Goal: Information Seeking & Learning: Learn about a topic

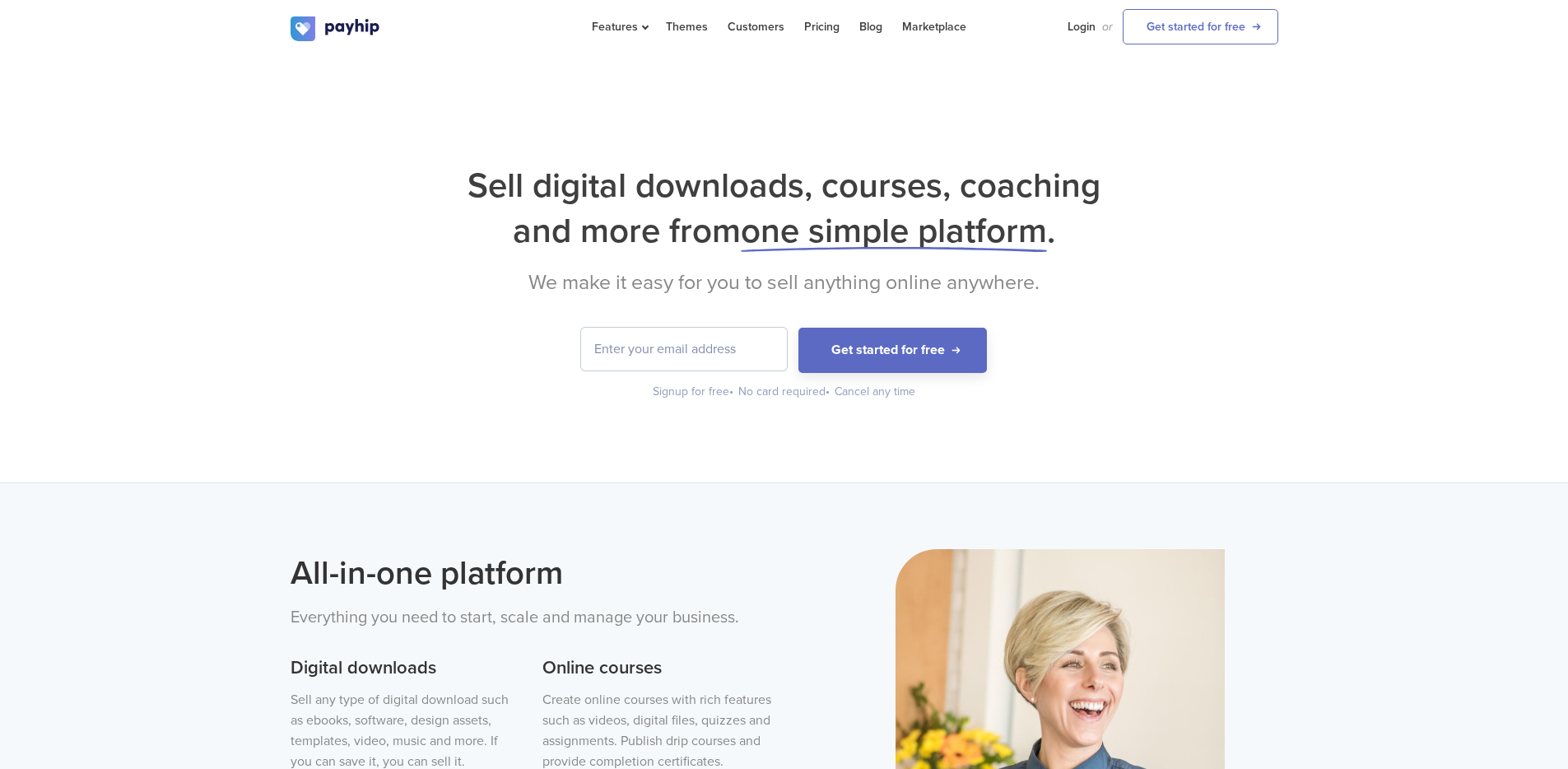
drag, startPoint x: 508, startPoint y: 216, endPoint x: 962, endPoint y: 279, distance: 458.4
click at [941, 278] on div "Sell digital downloads, courses, coaching and more from one simple platform . W…" at bounding box center [784, 280] width 988 height 237
click at [964, 279] on h2 "We make it easy for you to sell anything online anywhere." at bounding box center [784, 281] width 988 height 25
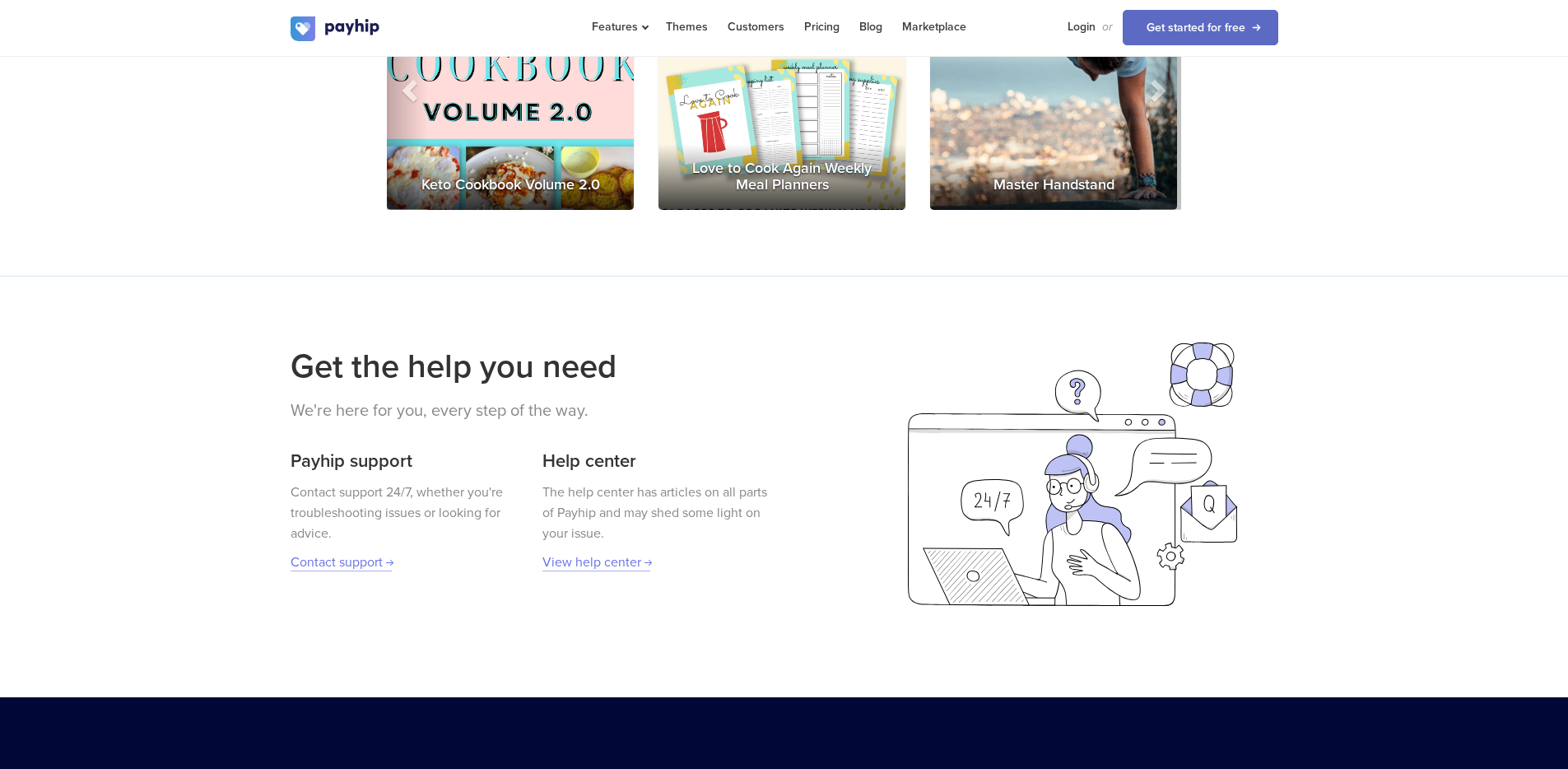
scroll to position [2648, 0]
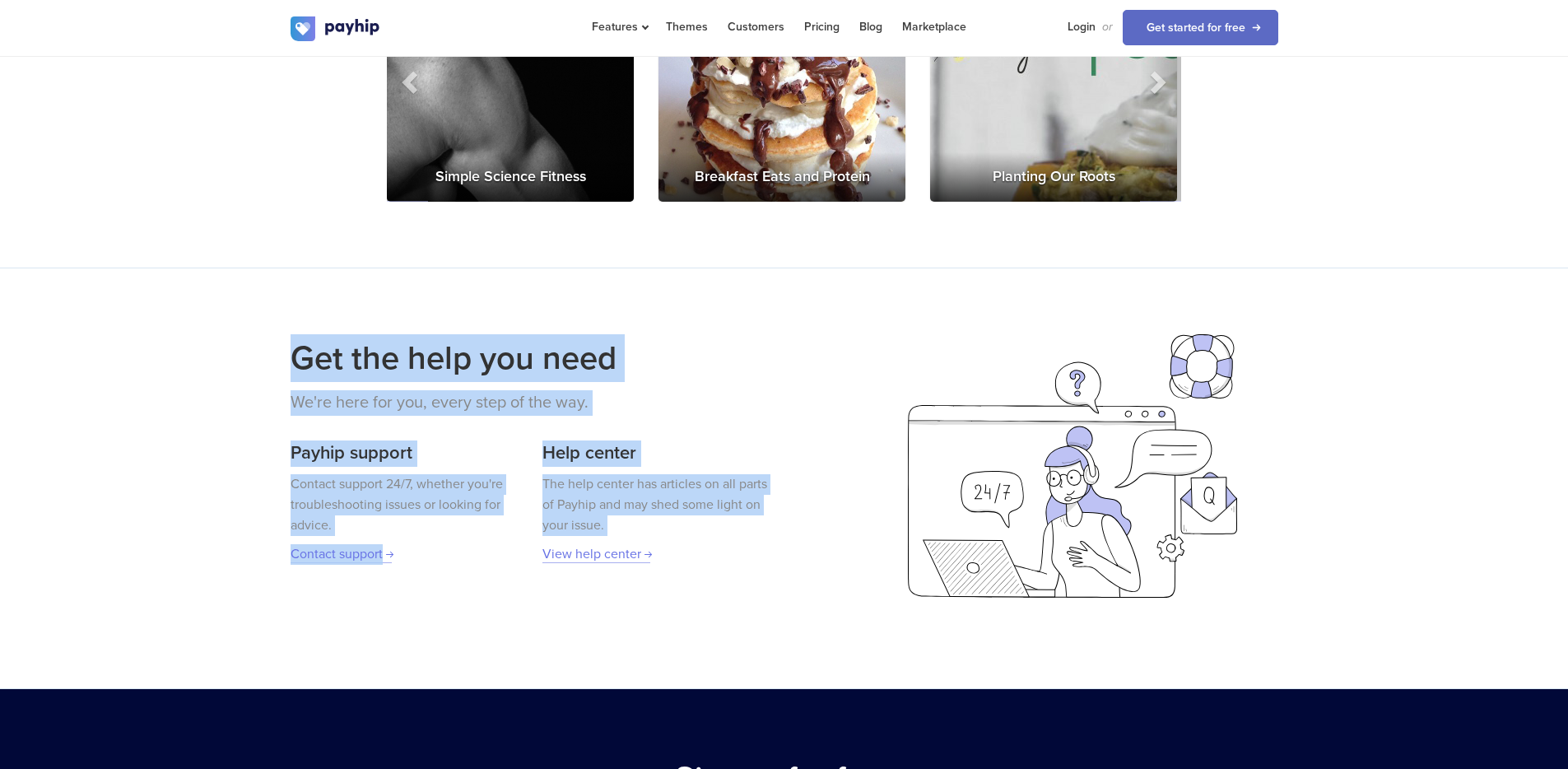
drag, startPoint x: 216, startPoint y: 291, endPoint x: 647, endPoint y: 524, distance: 489.9
click at [647, 524] on div "Get the help you need We're here for you, every step of the way. Payhip support…" at bounding box center [784, 479] width 1568 height 422
click at [644, 522] on div "The help center has articles on all parts of Payhip and may shed some light on …" at bounding box center [656, 518] width 229 height 90
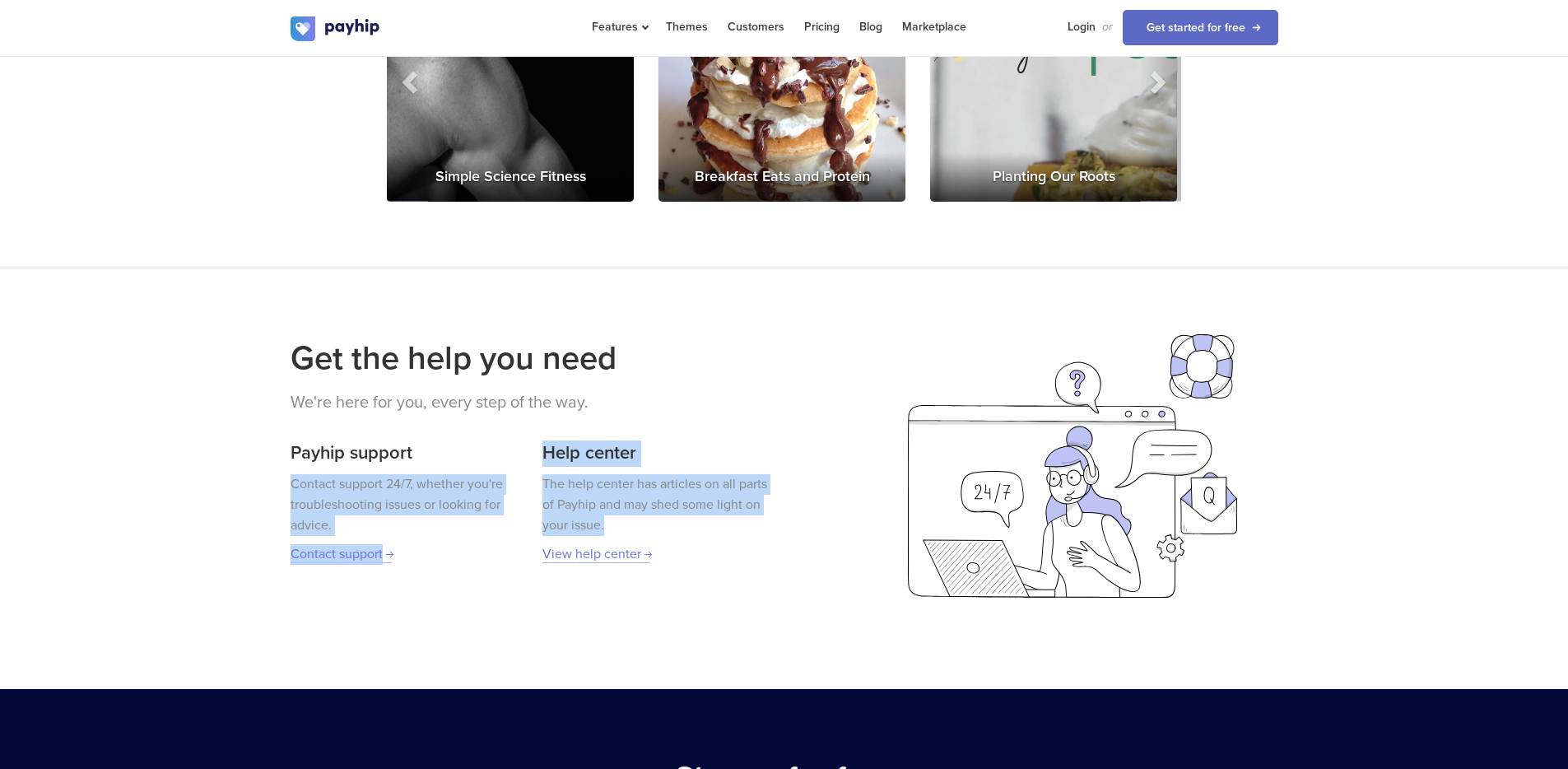
drag, startPoint x: 636, startPoint y: 514, endPoint x: 527, endPoint y: 435, distance: 134.6
click at [527, 435] on div "Payhip support Contact support 24/7, whether you're troubleshooting issues or l…" at bounding box center [531, 494] width 481 height 142
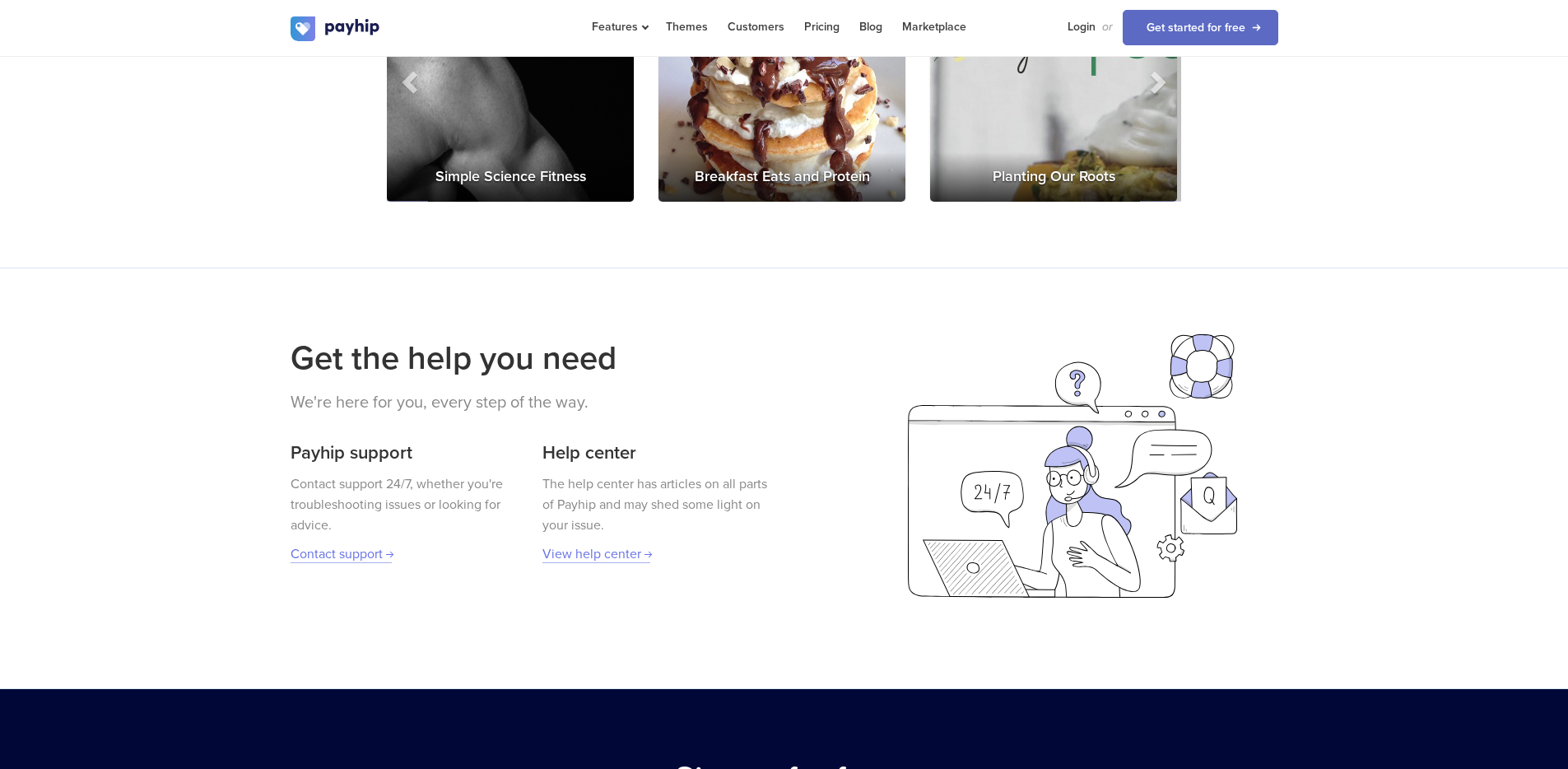
click at [527, 435] on div "Payhip support Contact support 24/7, whether you're troubleshooting issues or l…" at bounding box center [531, 494] width 481 height 142
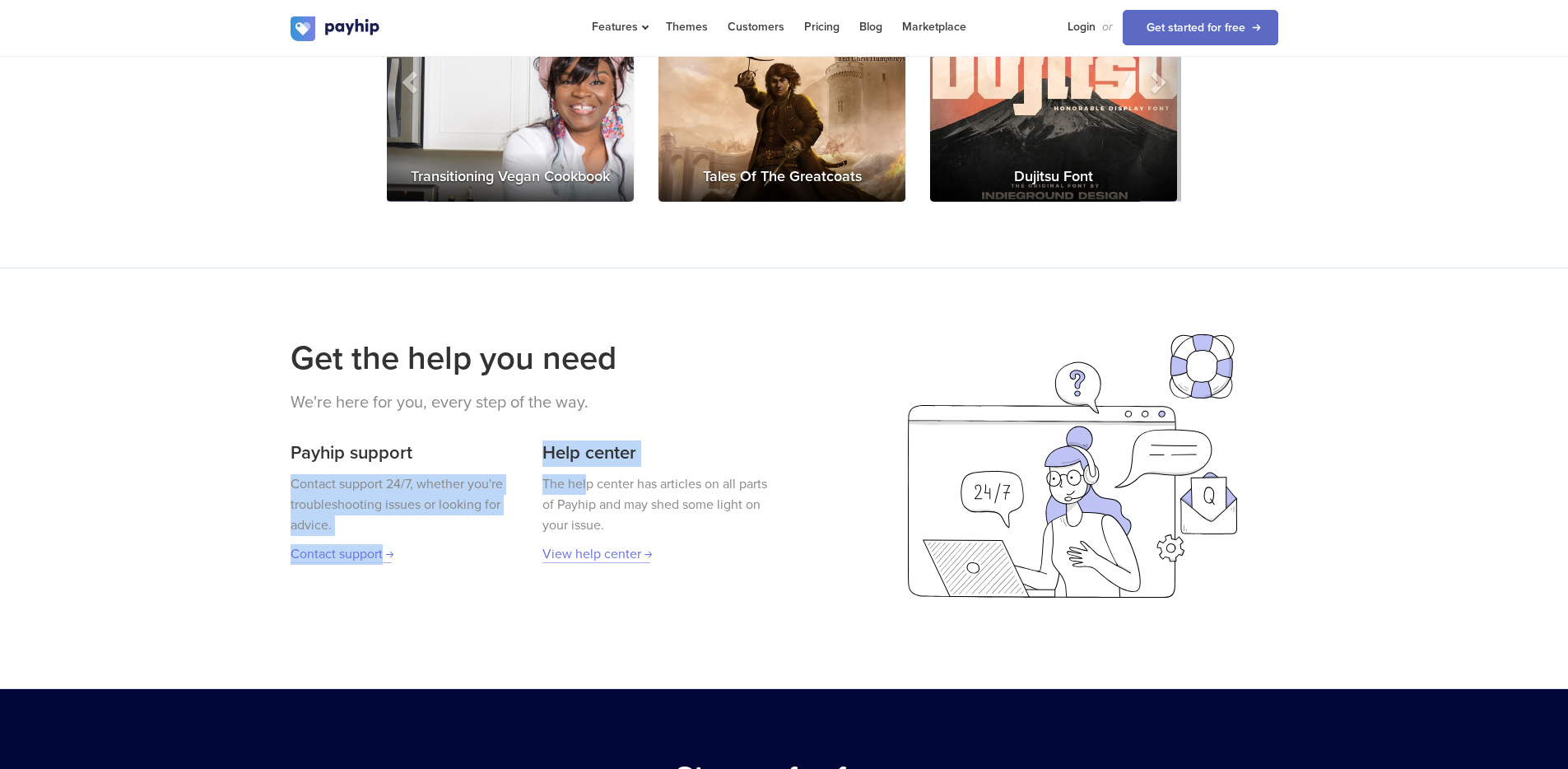
drag, startPoint x: 528, startPoint y: 427, endPoint x: 587, endPoint y: 462, distance: 68.6
click at [587, 462] on div "Payhip support Contact support 24/7, whether you're troubleshooting issues or l…" at bounding box center [531, 494] width 481 height 142
click at [587, 474] on p "The help center has articles on all parts of Payhip and may shed some light on …" at bounding box center [656, 504] width 229 height 61
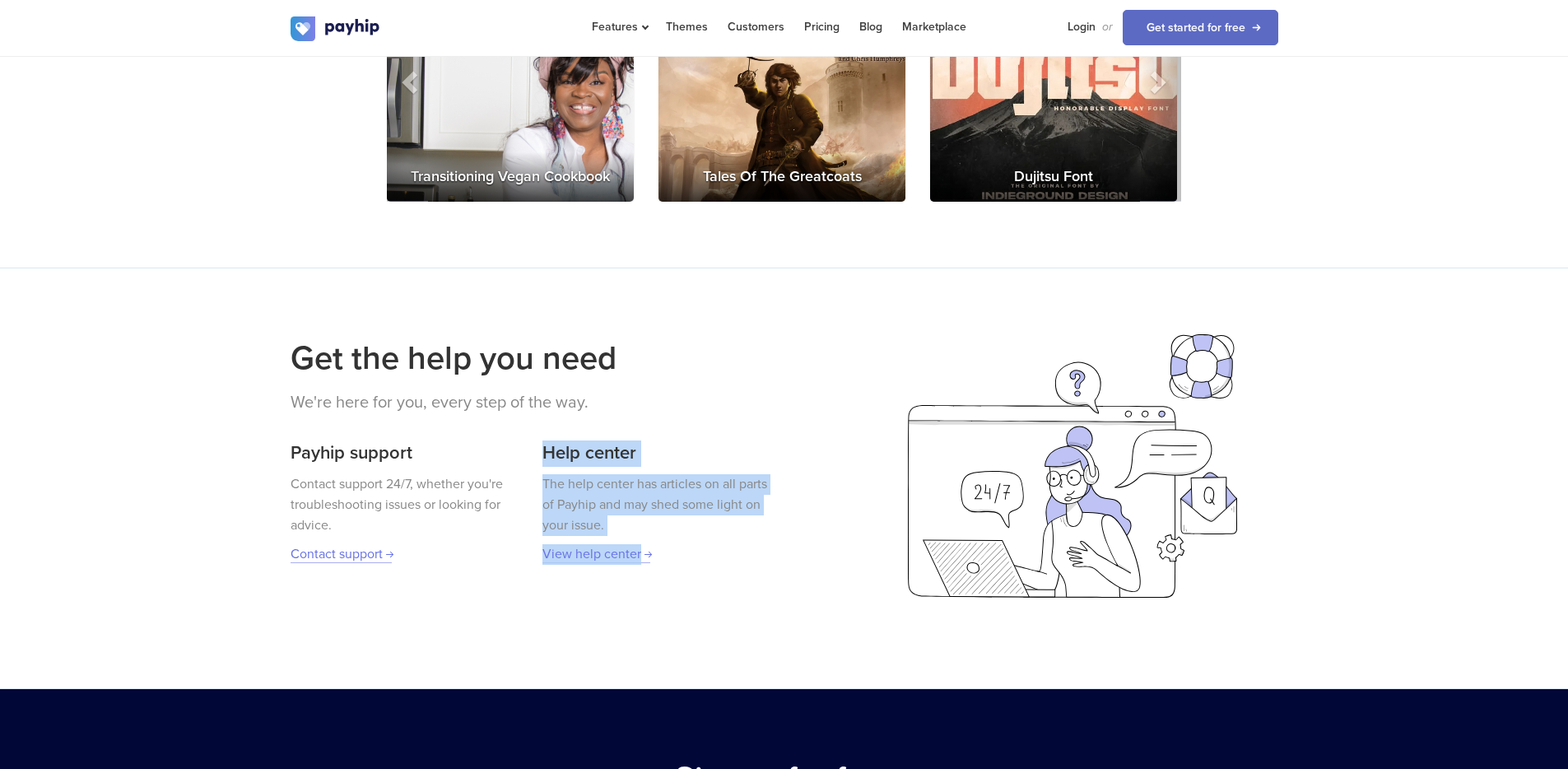
drag, startPoint x: 531, startPoint y: 424, endPoint x: 688, endPoint y: 559, distance: 207.1
click at [688, 559] on div "Get the help you need We're here for you, every step of the way. Payhip support…" at bounding box center [784, 479] width 1568 height 422
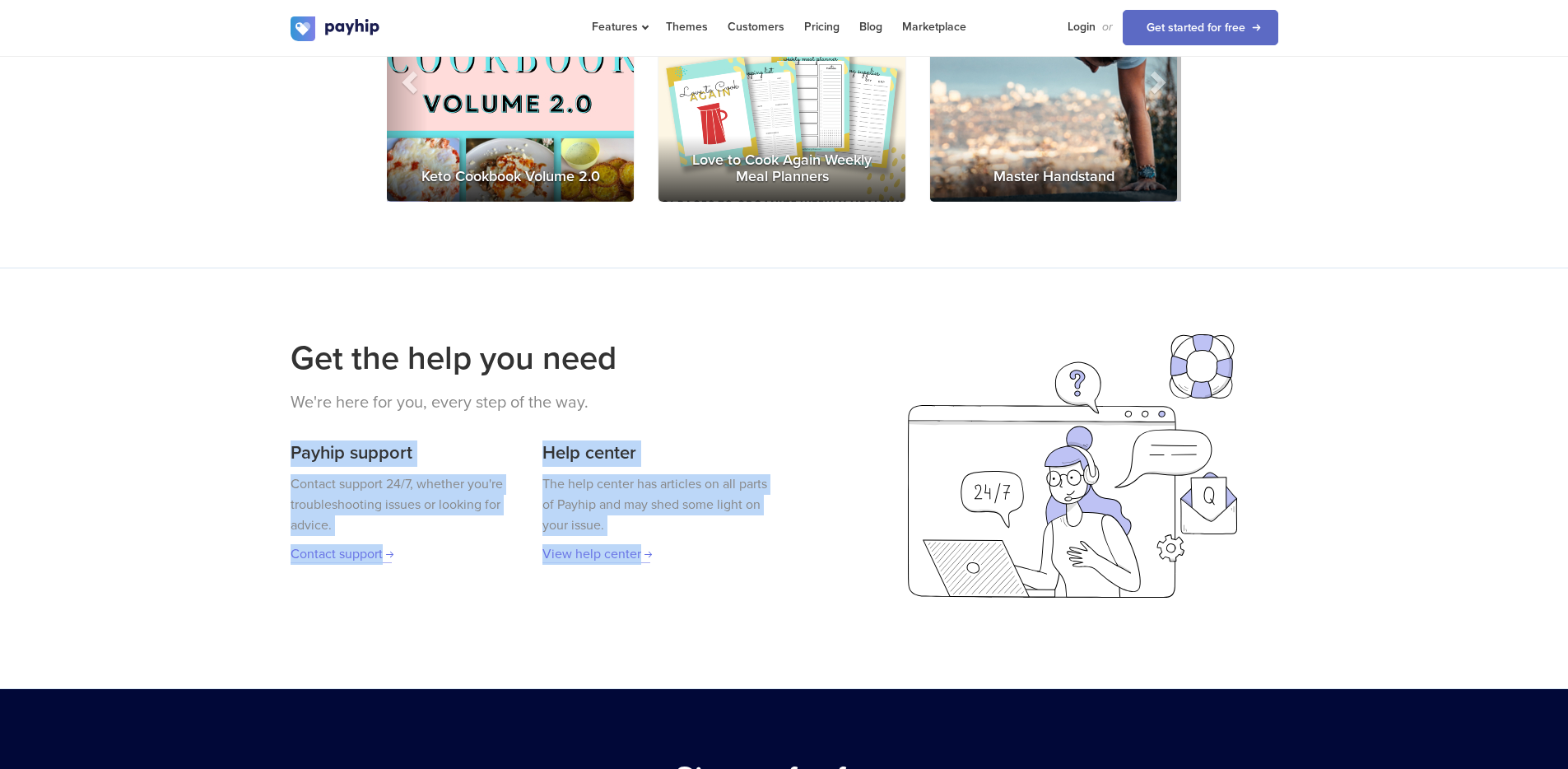
drag, startPoint x: 688, startPoint y: 559, endPoint x: 525, endPoint y: 420, distance: 214.2
click at [525, 420] on div "Get the help you need We're here for you, every step of the way. Payhip support…" at bounding box center [784, 479] width 1568 height 422
click at [525, 424] on div "Payhip support Contact support 24/7, whether you're troubleshooting issues or l…" at bounding box center [531, 494] width 481 height 142
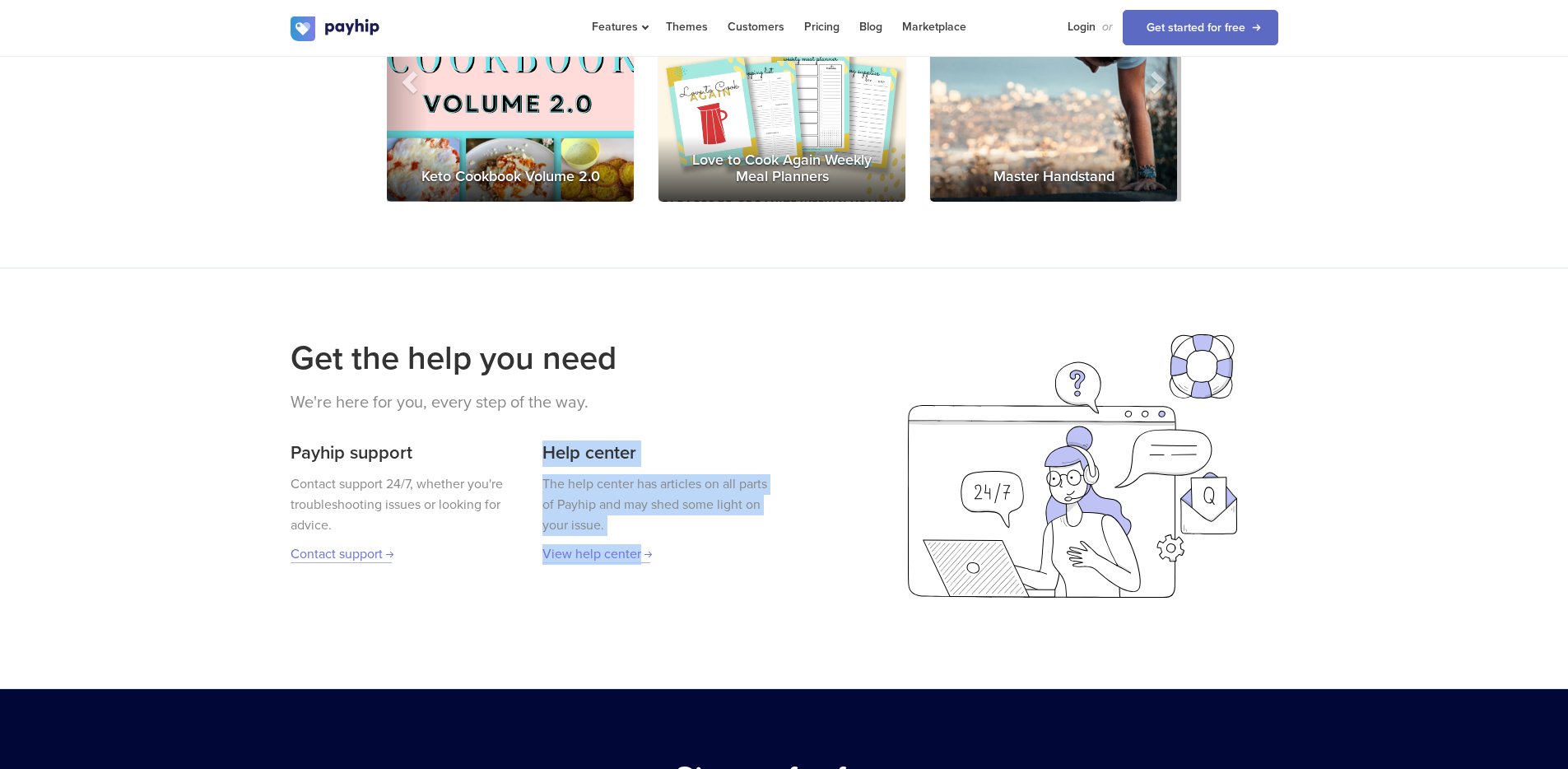
drag, startPoint x: 542, startPoint y: 430, endPoint x: 664, endPoint y: 544, distance: 167.0
click at [664, 544] on div "Payhip support Contact support 24/7, whether you're troubleshooting issues or l…" at bounding box center [531, 494] width 481 height 142
click at [664, 544] on div "The help center has articles on all parts of Payhip and may shed some light on …" at bounding box center [656, 518] width 229 height 90
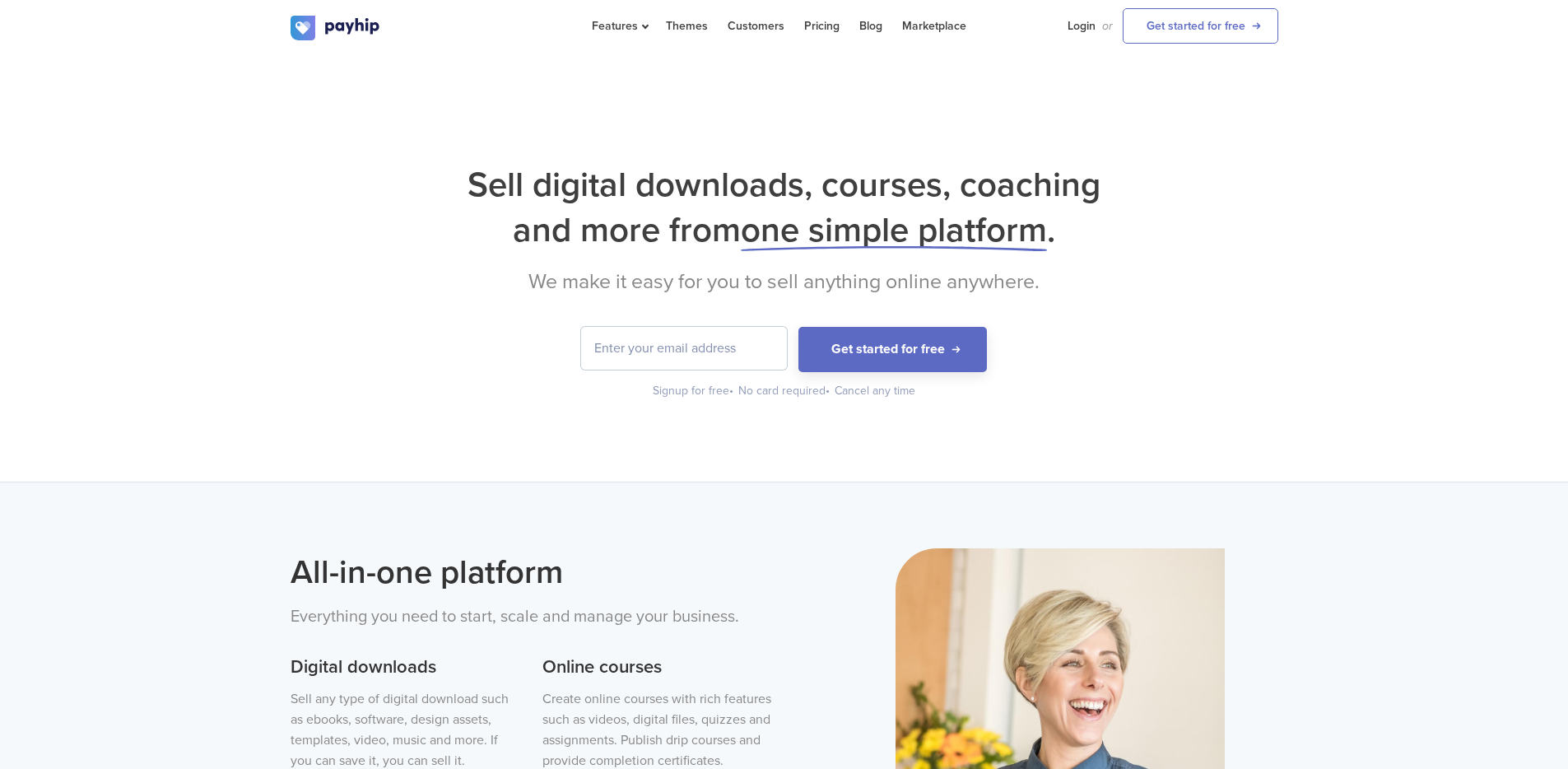
scroll to position [0, 0]
click at [839, 30] on li "Pricing" at bounding box center [822, 27] width 55 height 54
click at [837, 31] on li "Pricing" at bounding box center [822, 27] width 55 height 54
click at [827, 31] on link "Pricing" at bounding box center [822, 27] width 36 height 54
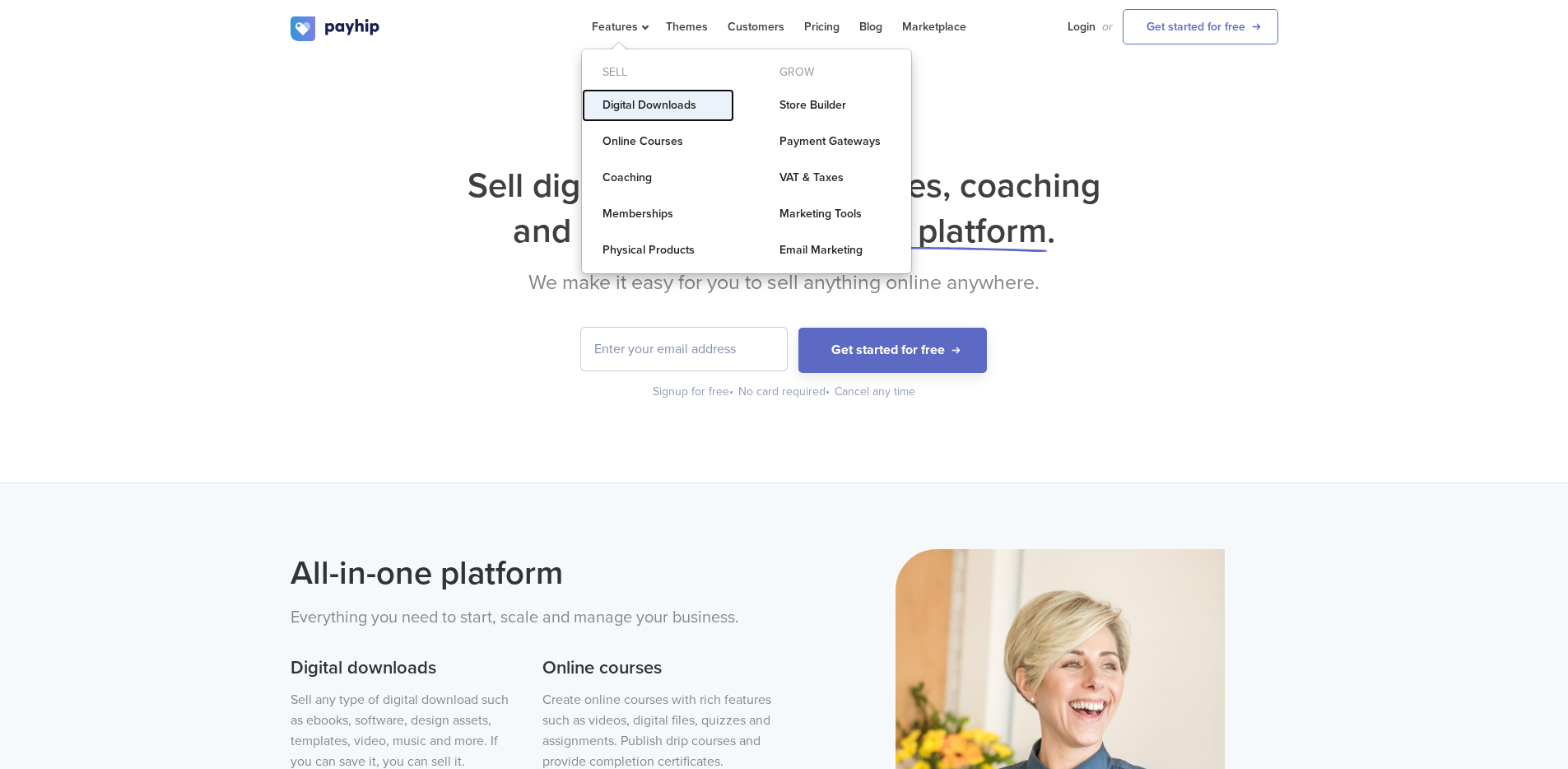
click at [636, 99] on link "Digital Downloads" at bounding box center [658, 105] width 153 height 33
